Goal: Task Accomplishment & Management: Manage account settings

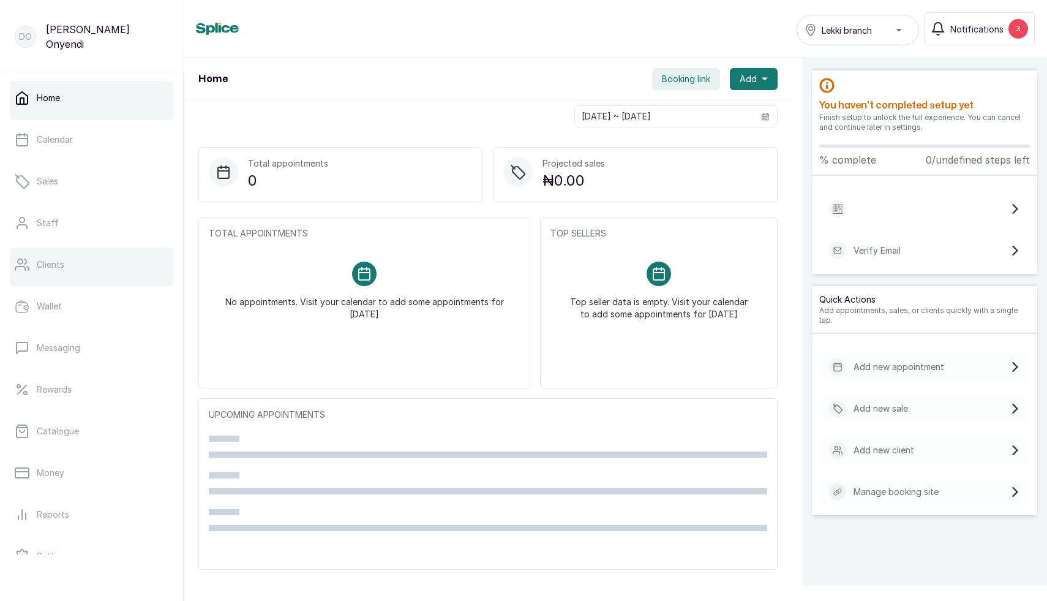
click at [62, 263] on p "Clients" at bounding box center [51, 264] width 28 height 12
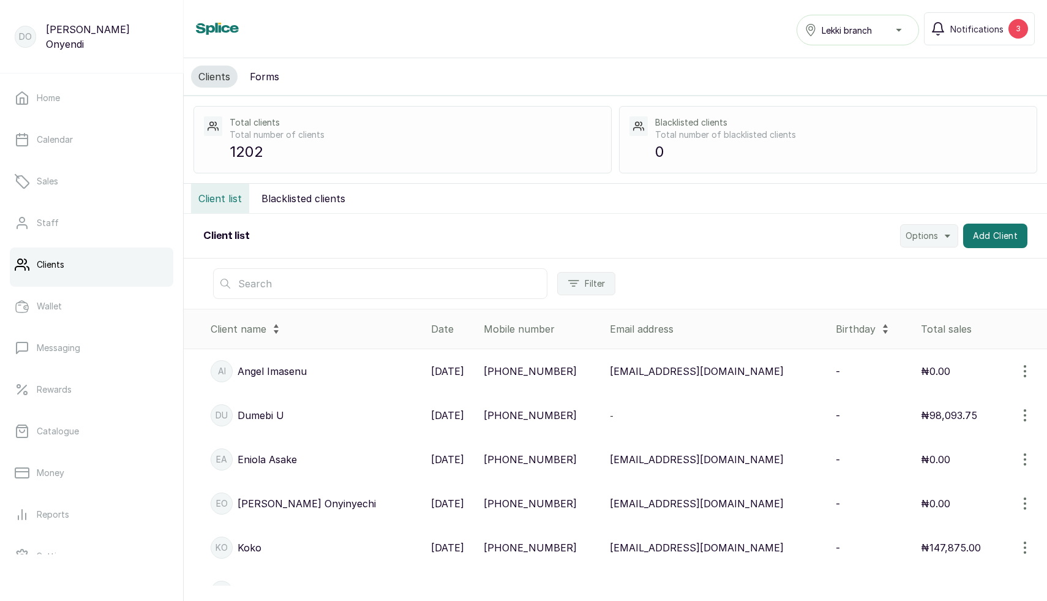
click at [348, 280] on input "text" at bounding box center [380, 283] width 334 height 31
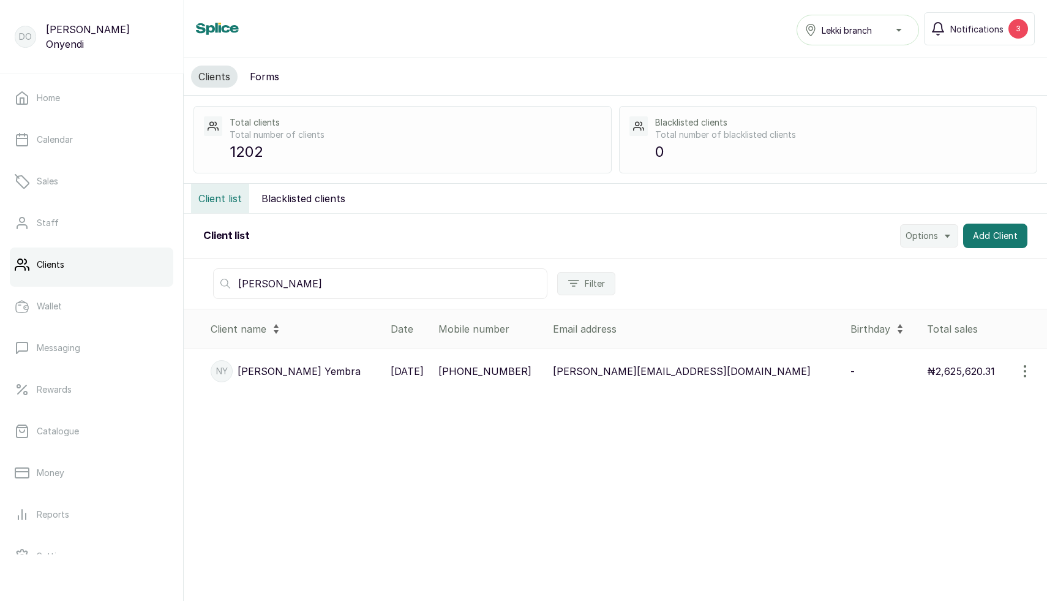
type input "nichole"
click at [404, 372] on p "5 Aug, 2023" at bounding box center [407, 371] width 33 height 15
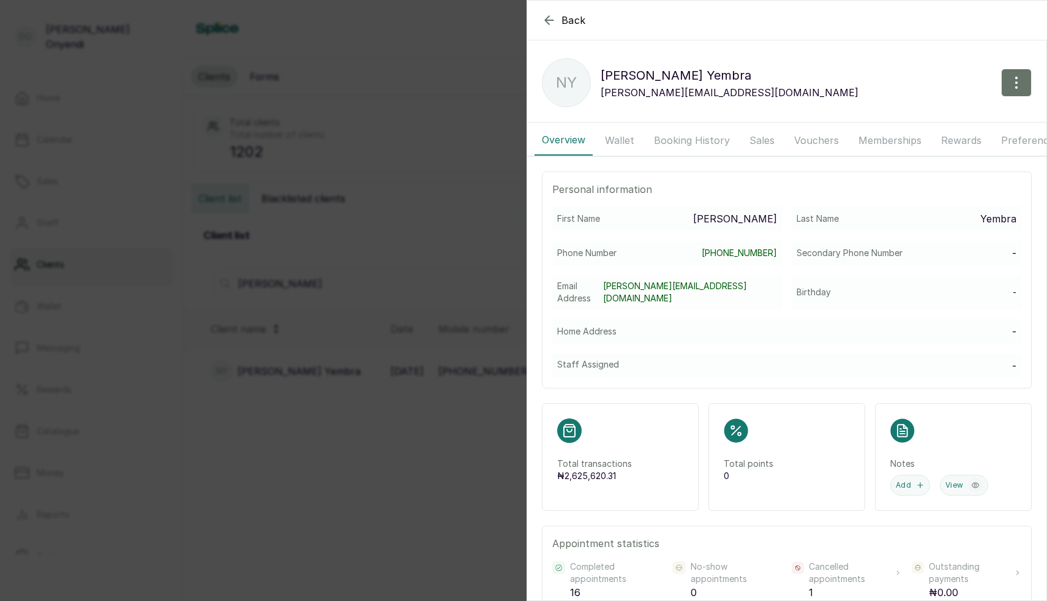
click at [630, 140] on button "Wallet" at bounding box center [620, 140] width 44 height 31
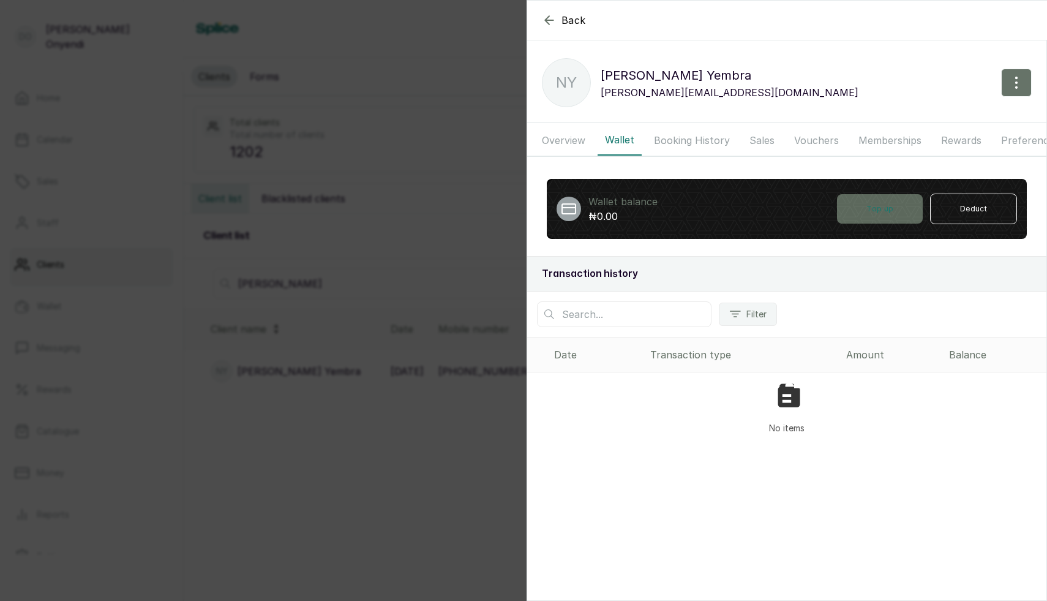
click at [892, 207] on button "Top up" at bounding box center [880, 208] width 86 height 29
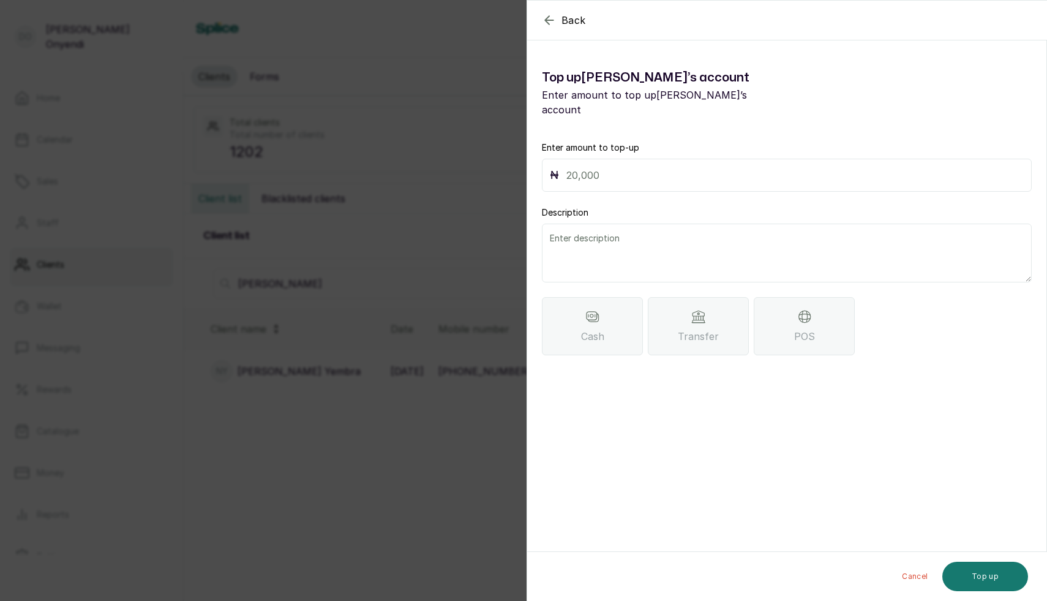
click at [651, 167] on input "text" at bounding box center [794, 175] width 457 height 17
type input "72,562.60"
click at [635, 236] on textarea at bounding box center [787, 253] width 490 height 59
type textarea "Refund for excess payment ("
click at [625, 167] on input "72,562.60" at bounding box center [794, 175] width 457 height 17
